Goal: Book appointment/travel/reservation

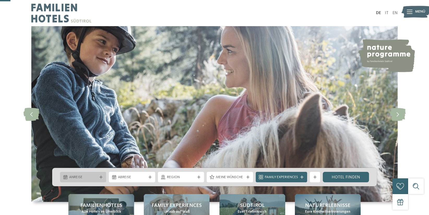
scroll to position [55, 0]
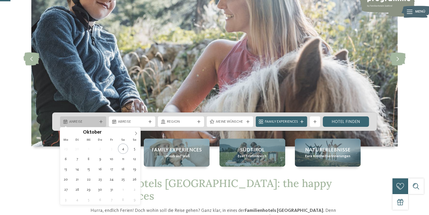
click at [101, 120] on icon at bounding box center [101, 121] width 3 height 3
type div "[DATE]"
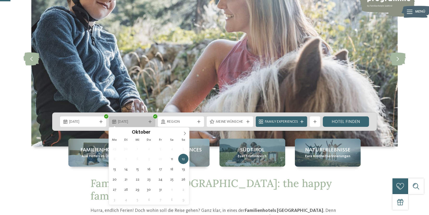
click at [150, 123] on icon at bounding box center [150, 121] width 3 height 3
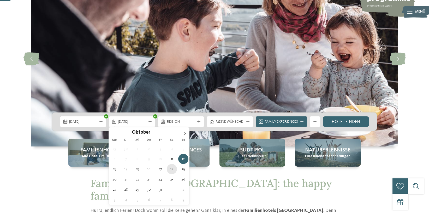
type div "[DATE]"
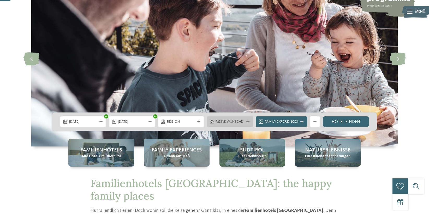
click at [251, 120] on div "Meine Wünsche" at bounding box center [230, 121] width 46 height 10
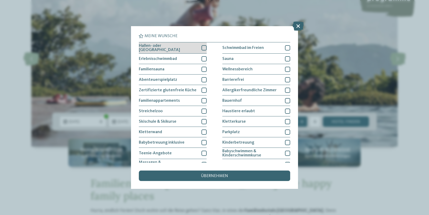
click at [204, 49] on div at bounding box center [204, 47] width 5 height 5
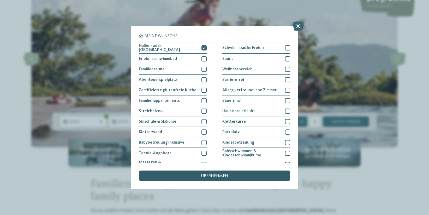
click at [230, 178] on div "übernehmen" at bounding box center [214, 175] width 151 height 10
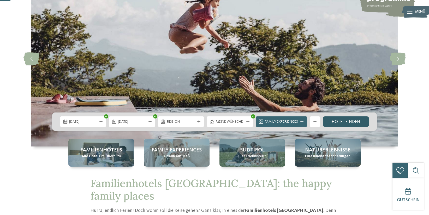
click at [346, 121] on link "Hotel finden" at bounding box center [346, 121] width 46 height 10
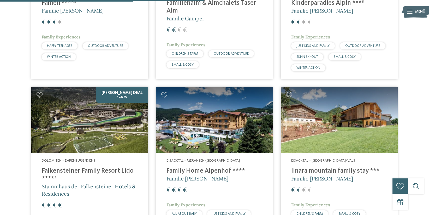
scroll to position [642, 0]
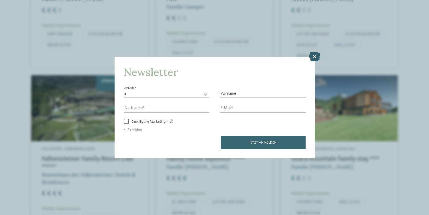
click at [311, 54] on icon at bounding box center [314, 56] width 11 height 9
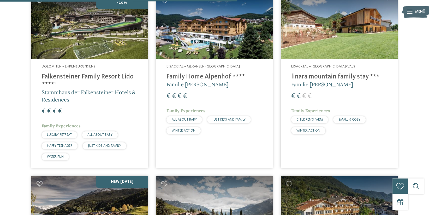
scroll to position [725, 0]
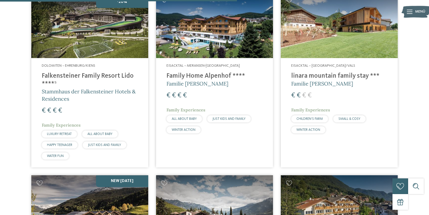
click at [330, 91] on div "€ € € €" at bounding box center [339, 95] width 96 height 9
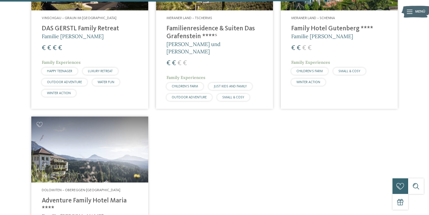
scroll to position [946, 0]
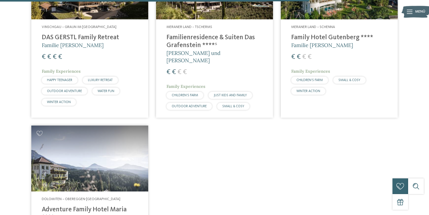
click at [92, 133] on img at bounding box center [89, 158] width 117 height 66
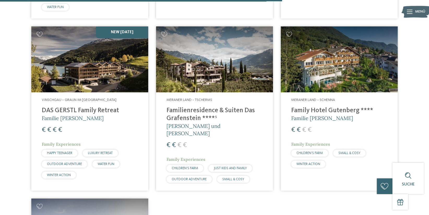
scroll to position [863, 0]
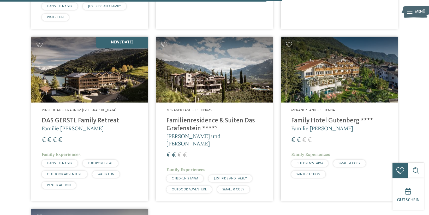
click at [325, 87] on img at bounding box center [339, 70] width 117 height 66
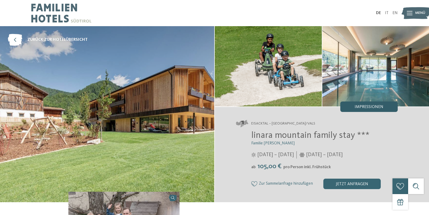
click at [362, 103] on div "Impressionen" at bounding box center [369, 106] width 57 height 10
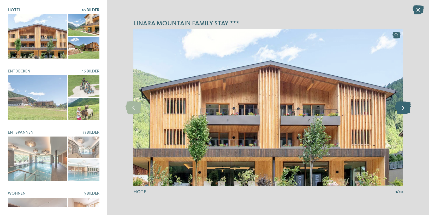
click at [403, 112] on icon at bounding box center [403, 107] width 16 height 13
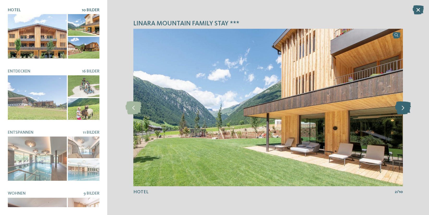
click at [403, 112] on icon at bounding box center [403, 107] width 16 height 13
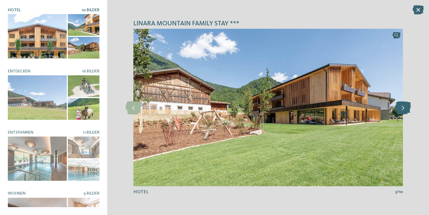
click at [403, 112] on icon at bounding box center [403, 107] width 16 height 13
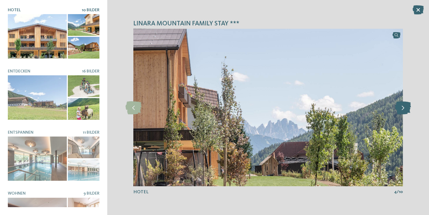
click at [403, 112] on icon at bounding box center [403, 107] width 16 height 13
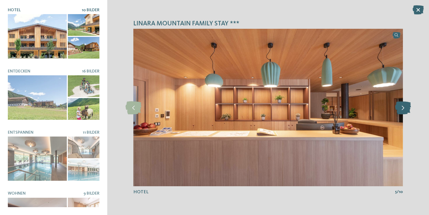
click at [403, 112] on icon at bounding box center [403, 107] width 16 height 13
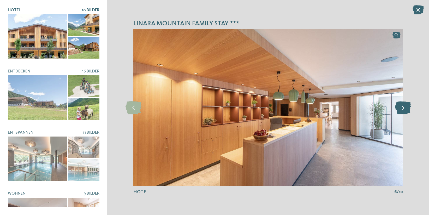
click at [403, 112] on icon at bounding box center [403, 107] width 16 height 13
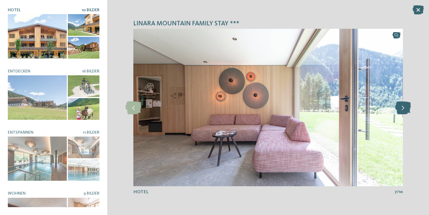
click at [403, 112] on icon at bounding box center [403, 107] width 16 height 13
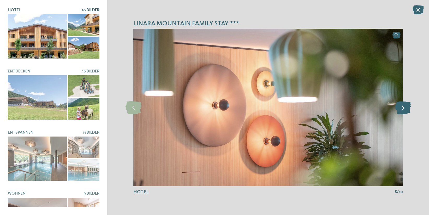
click at [403, 112] on icon at bounding box center [403, 107] width 16 height 13
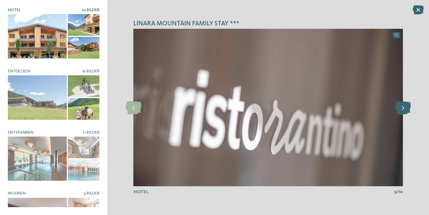
click at [403, 112] on icon at bounding box center [403, 107] width 16 height 13
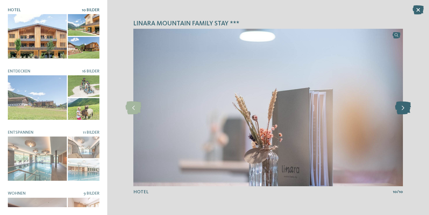
click at [403, 112] on icon at bounding box center [403, 107] width 16 height 13
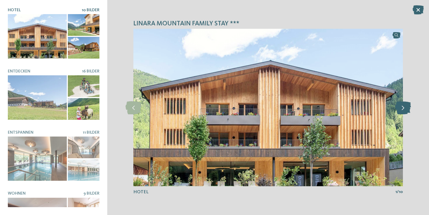
click at [403, 112] on icon at bounding box center [403, 107] width 16 height 13
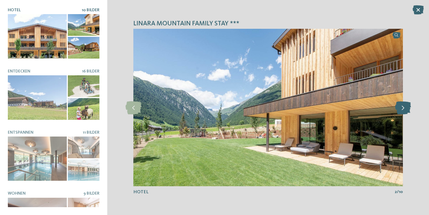
click at [403, 112] on icon at bounding box center [403, 107] width 16 height 13
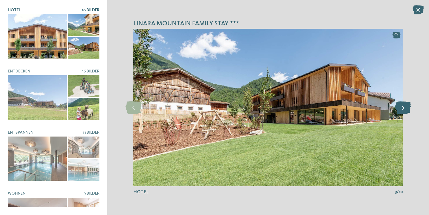
click at [403, 112] on icon at bounding box center [403, 107] width 16 height 13
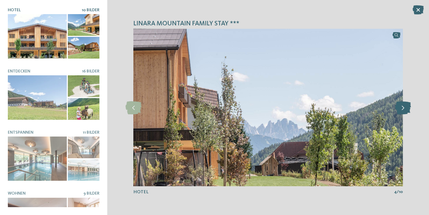
click at [403, 112] on icon at bounding box center [403, 107] width 16 height 13
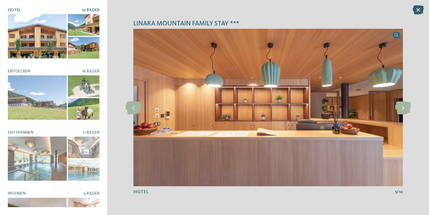
click at [417, 10] on icon at bounding box center [418, 9] width 11 height 9
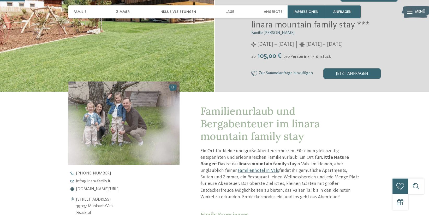
scroll to position [111, 0]
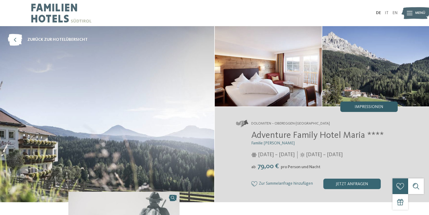
click at [367, 110] on div "Impressionen" at bounding box center [369, 106] width 57 height 10
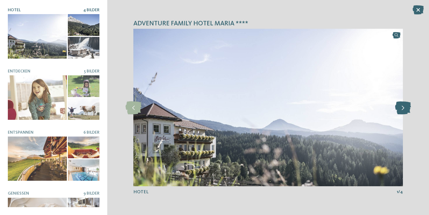
click at [405, 109] on icon at bounding box center [403, 107] width 16 height 13
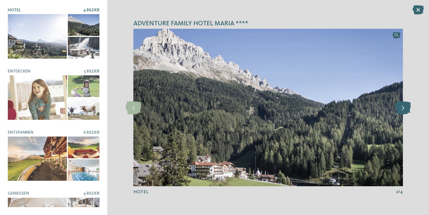
click at [405, 109] on icon at bounding box center [403, 107] width 16 height 13
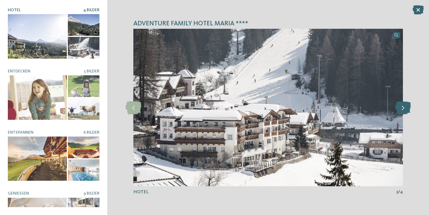
click at [405, 109] on icon at bounding box center [403, 107] width 16 height 13
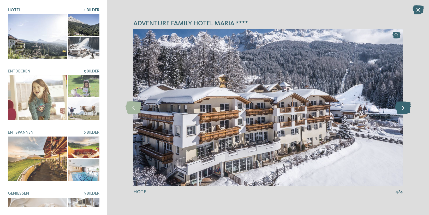
click at [405, 109] on icon at bounding box center [403, 107] width 16 height 13
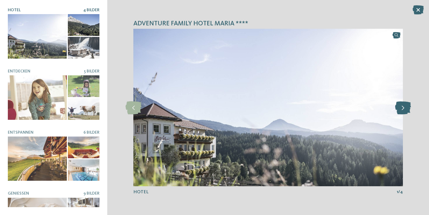
click at [405, 109] on icon at bounding box center [403, 107] width 16 height 13
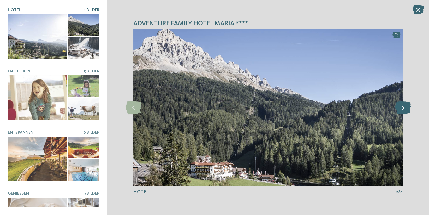
click at [405, 109] on icon at bounding box center [403, 107] width 16 height 13
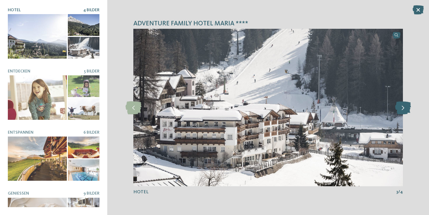
click at [405, 109] on icon at bounding box center [403, 107] width 16 height 13
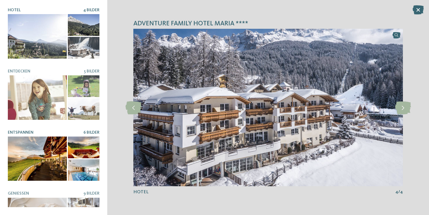
click at [37, 149] on div at bounding box center [37, 158] width 59 height 44
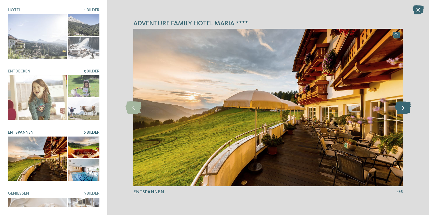
click at [408, 109] on icon at bounding box center [403, 107] width 16 height 13
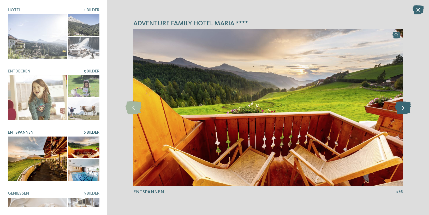
click at [408, 109] on icon at bounding box center [403, 107] width 16 height 13
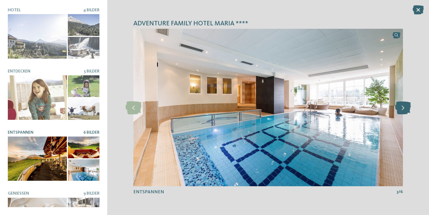
click at [408, 109] on icon at bounding box center [403, 107] width 16 height 13
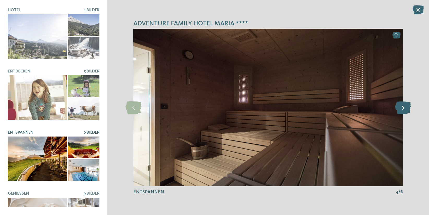
click at [408, 109] on icon at bounding box center [403, 107] width 16 height 13
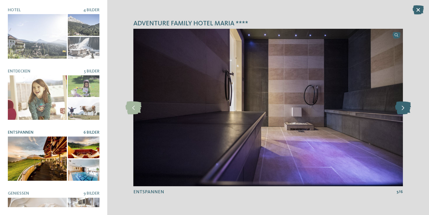
click at [408, 109] on icon at bounding box center [403, 107] width 16 height 13
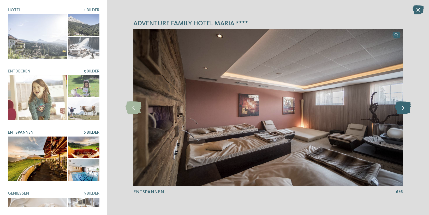
click at [408, 109] on icon at bounding box center [403, 107] width 16 height 13
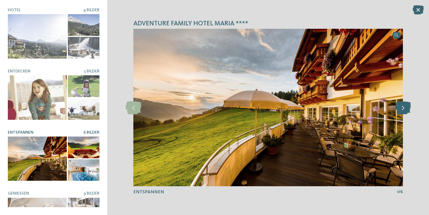
click at [408, 109] on icon at bounding box center [403, 107] width 16 height 13
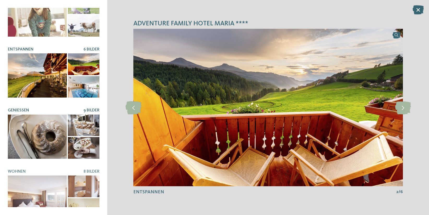
scroll to position [96, 0]
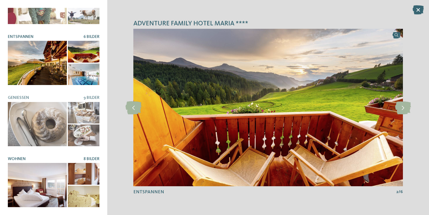
click at [57, 179] on div at bounding box center [37, 185] width 59 height 44
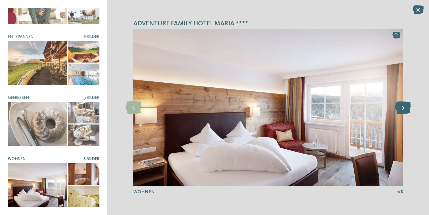
click at [410, 105] on icon at bounding box center [403, 107] width 16 height 13
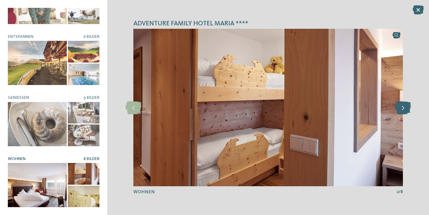
click at [410, 105] on icon at bounding box center [403, 107] width 16 height 13
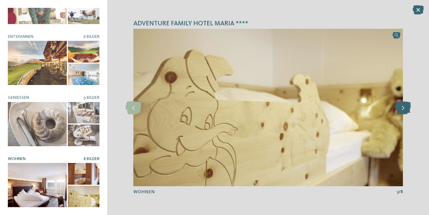
click at [410, 105] on icon at bounding box center [403, 107] width 16 height 13
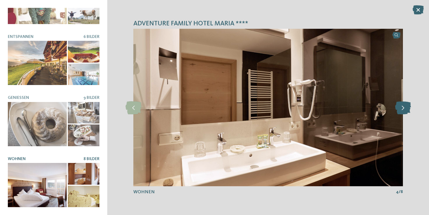
click at [410, 105] on icon at bounding box center [403, 107] width 16 height 13
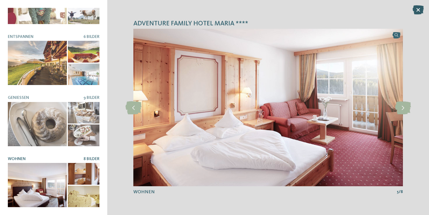
click at [420, 6] on icon at bounding box center [418, 9] width 11 height 9
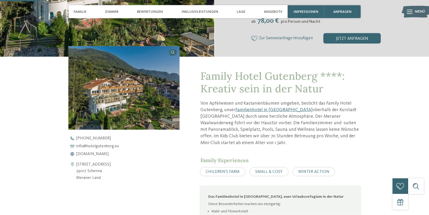
scroll to position [166, 0]
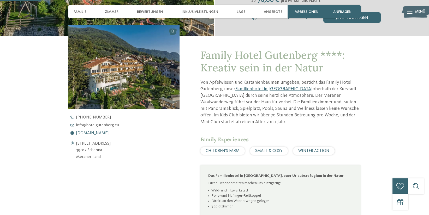
click at [102, 132] on span "www.hotelgutenberg.eu" at bounding box center [92, 133] width 32 height 4
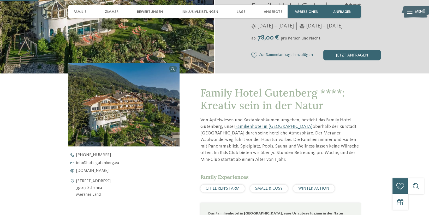
scroll to position [28, 0]
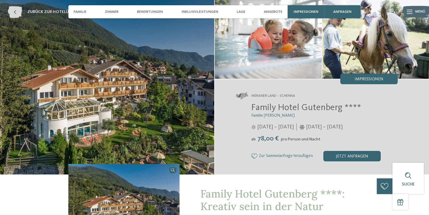
click at [18, 10] on icon at bounding box center [15, 12] width 14 height 12
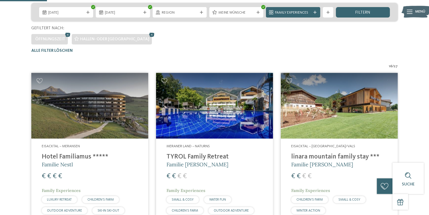
scroll to position [143, 0]
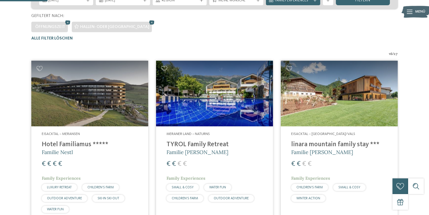
click at [216, 106] on img at bounding box center [214, 94] width 117 height 66
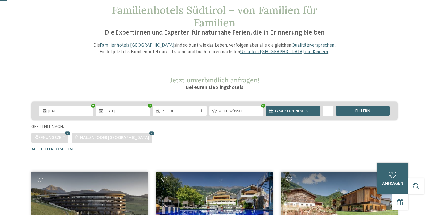
scroll to position [5, 0]
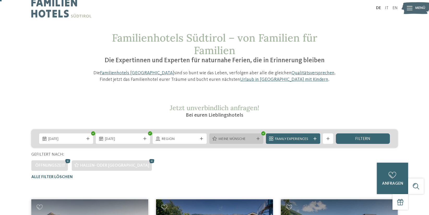
click at [256, 140] on div "Meine Wünsche" at bounding box center [236, 138] width 54 height 10
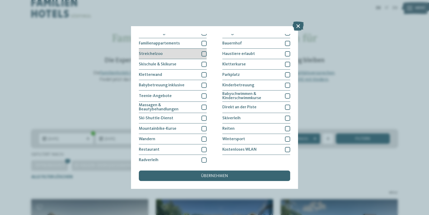
scroll to position [59, 0]
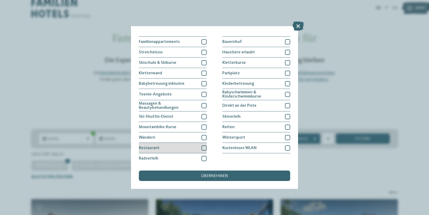
click at [206, 145] on div at bounding box center [204, 147] width 5 height 5
click at [217, 177] on span "übernehmen" at bounding box center [214, 176] width 27 height 4
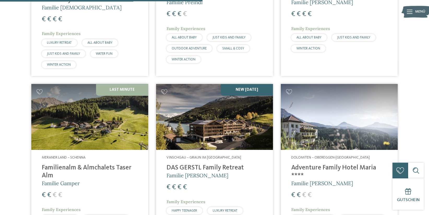
scroll to position [476, 0]
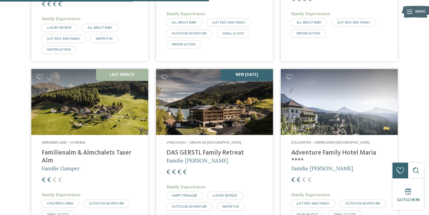
click at [200, 103] on img at bounding box center [214, 102] width 117 height 66
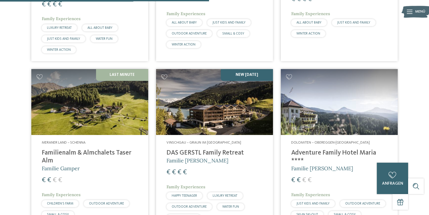
click at [121, 118] on img at bounding box center [89, 102] width 117 height 66
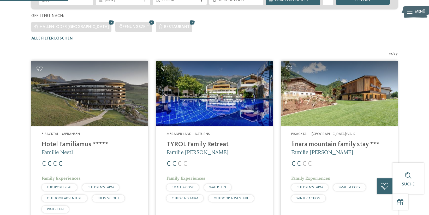
scroll to position [171, 0]
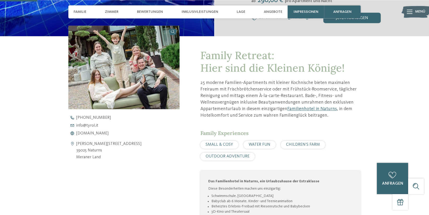
scroll to position [194, 0]
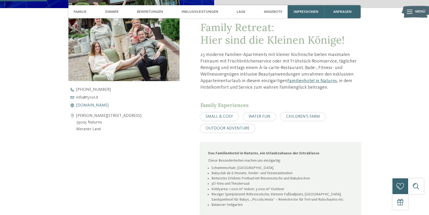
click at [83, 106] on span "[DOMAIN_NAME]" at bounding box center [92, 105] width 32 height 4
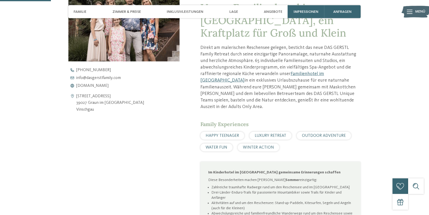
scroll to position [221, 0]
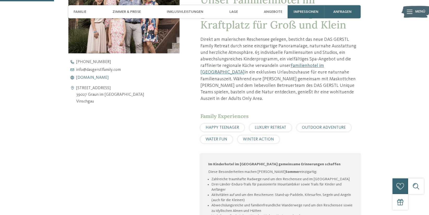
click at [107, 77] on span "www.dasgerstlfamily.com" at bounding box center [92, 77] width 32 height 4
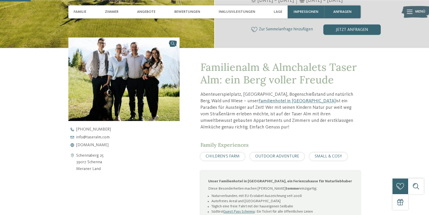
scroll to position [166, 0]
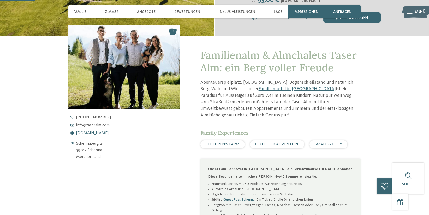
click at [94, 133] on span "[DOMAIN_NAME]" at bounding box center [92, 133] width 32 height 4
